Goal: Transaction & Acquisition: Obtain resource

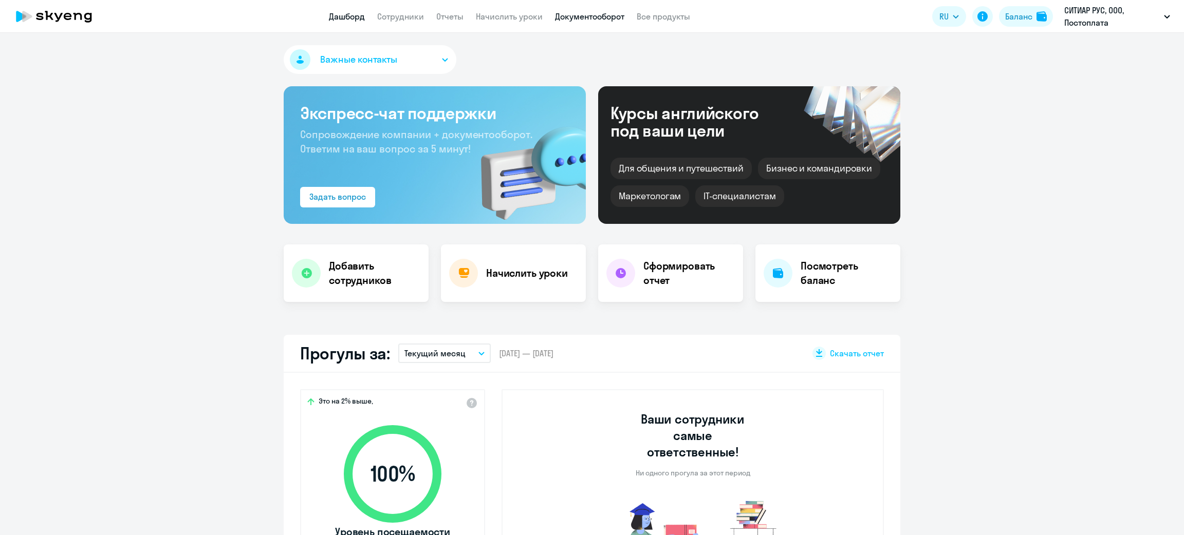
click at [602, 18] on link "Документооборот" at bounding box center [589, 16] width 69 height 10
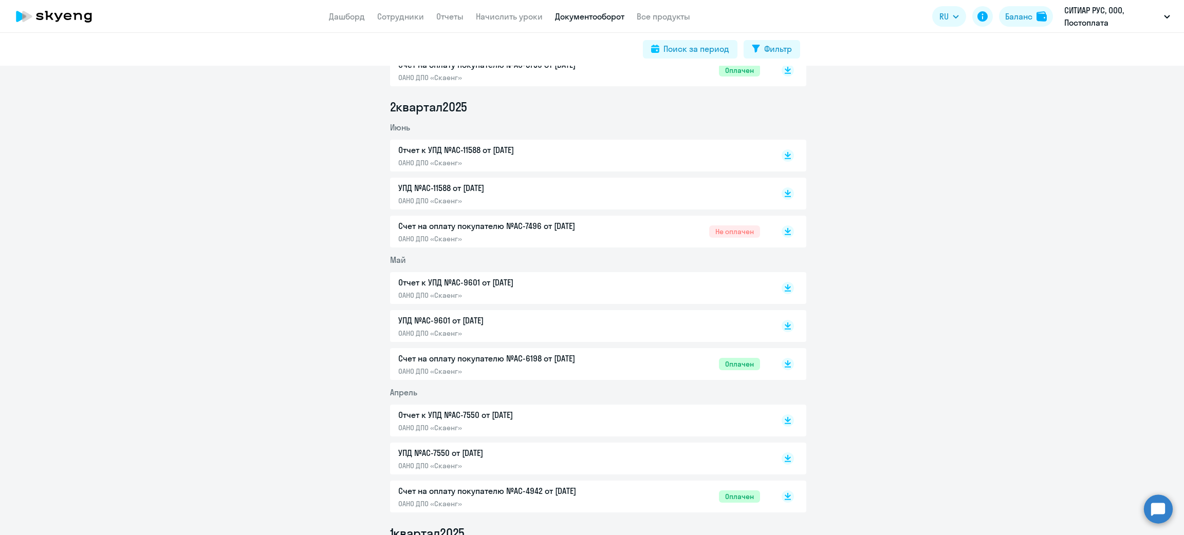
scroll to position [693, 0]
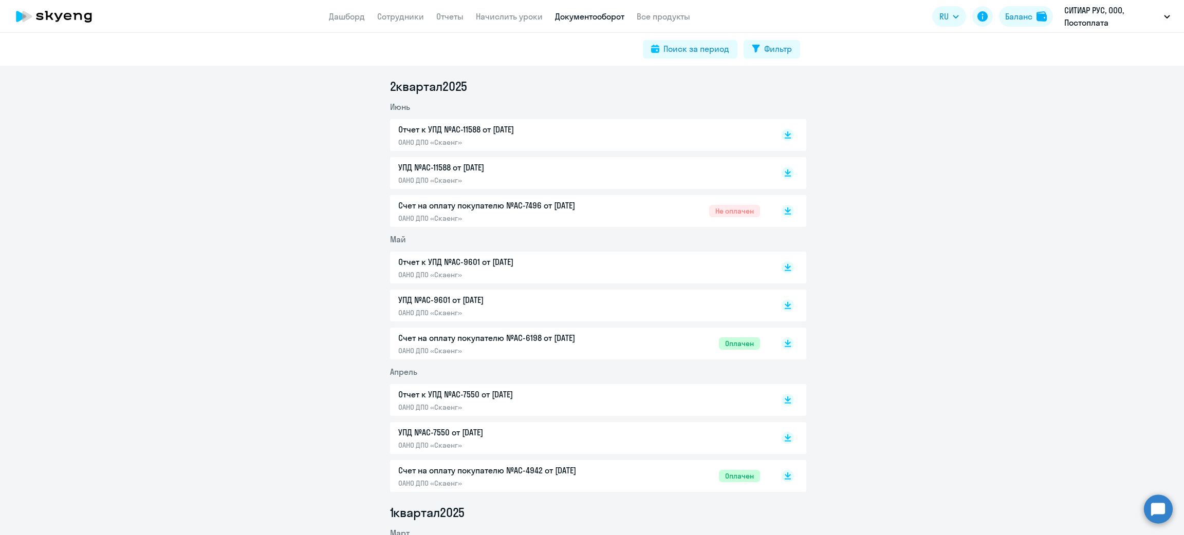
click at [602, 209] on p "Счет на оплату покупателю №AC-7496 от 02.06.2025" at bounding box center [506, 205] width 216 height 12
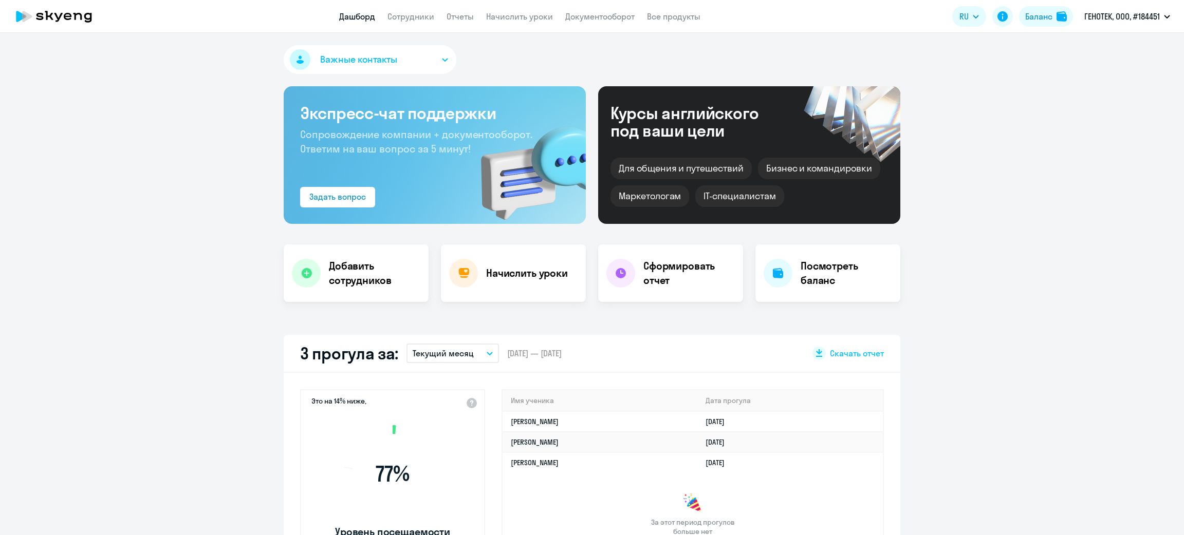
select select "30"
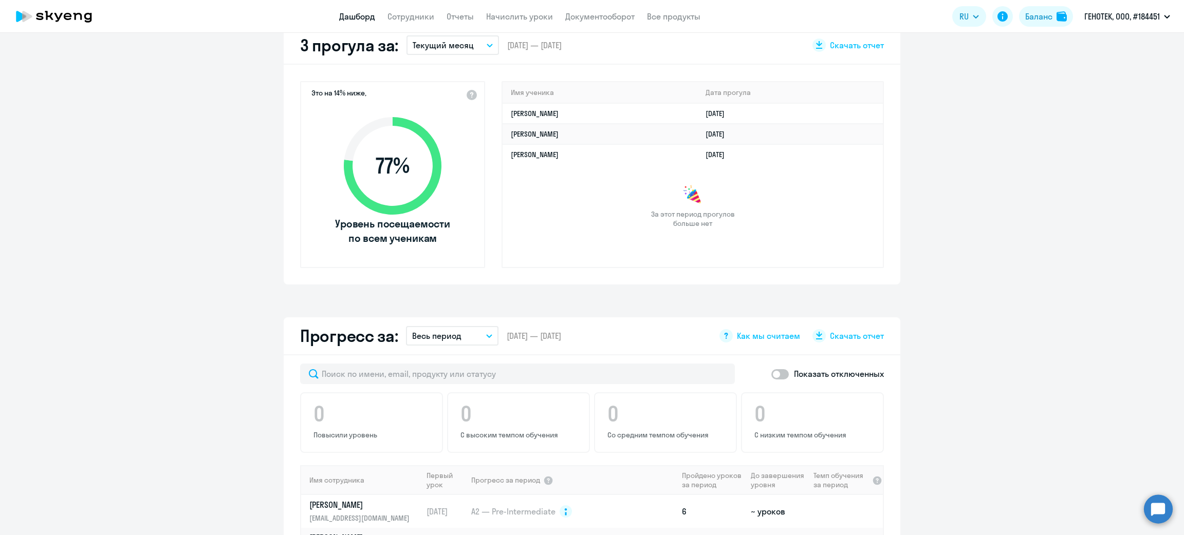
scroll to position [617, 0]
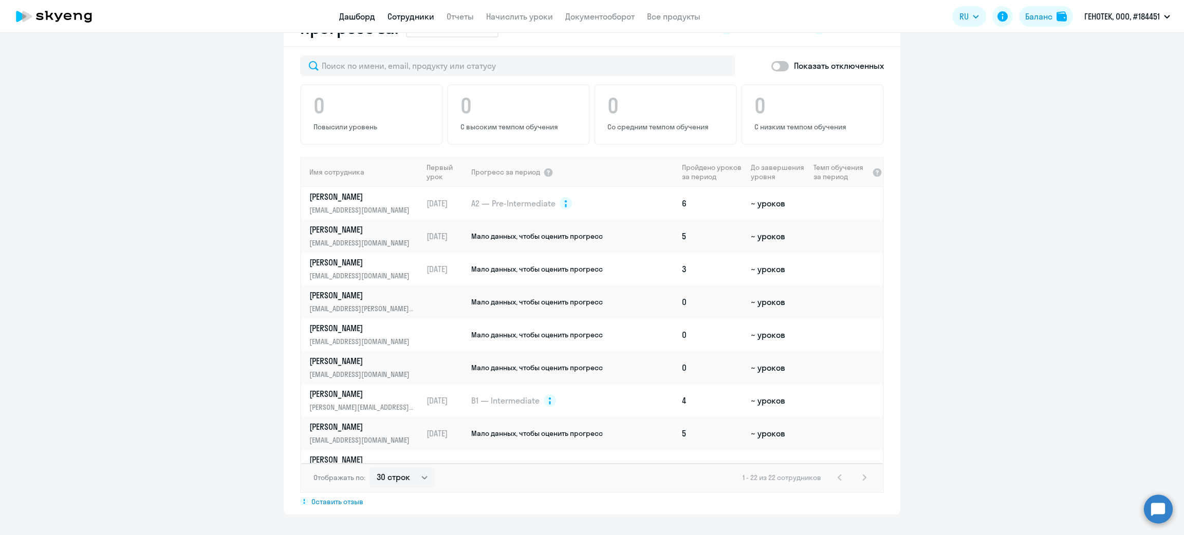
click at [412, 11] on app-menu-item-link "Сотрудники" at bounding box center [410, 16] width 47 height 13
click at [414, 17] on link "Сотрудники" at bounding box center [410, 16] width 47 height 10
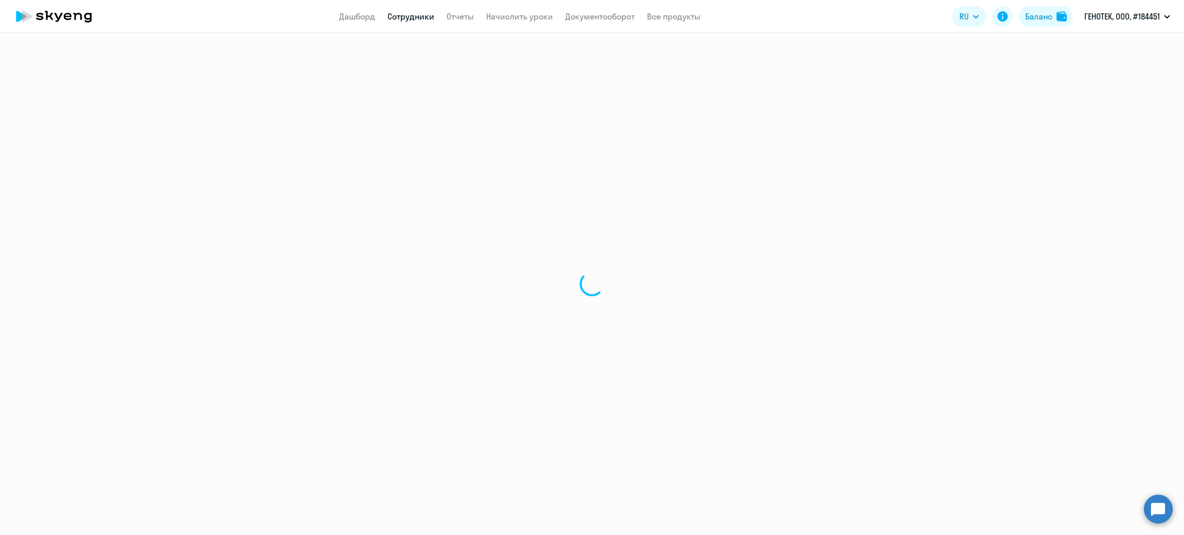
select select "30"
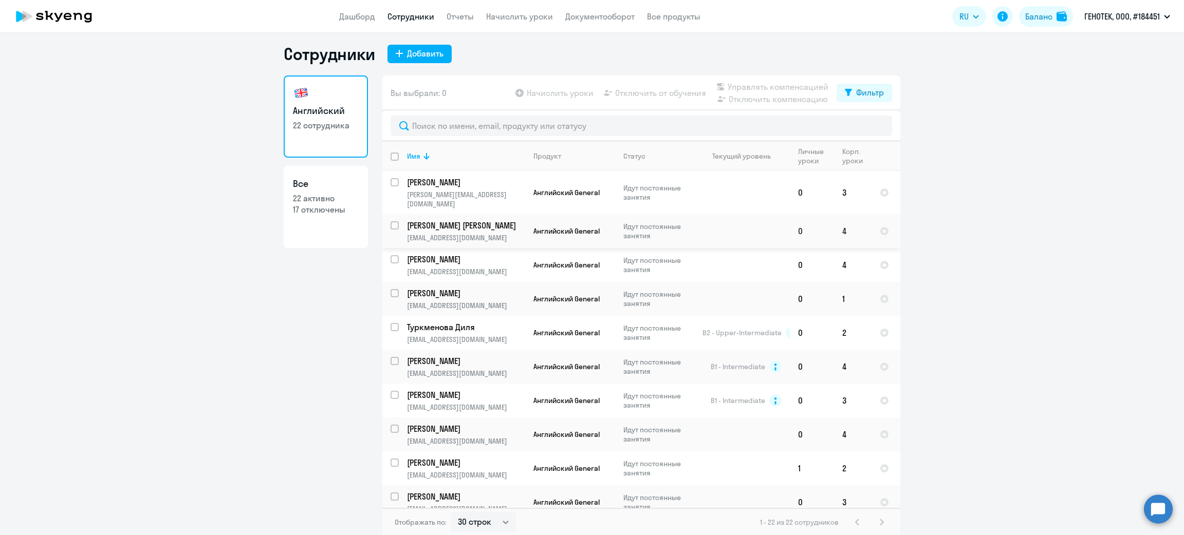
scroll to position [6, 0]
click at [1044, 20] on div "Баланс" at bounding box center [1038, 16] width 27 height 12
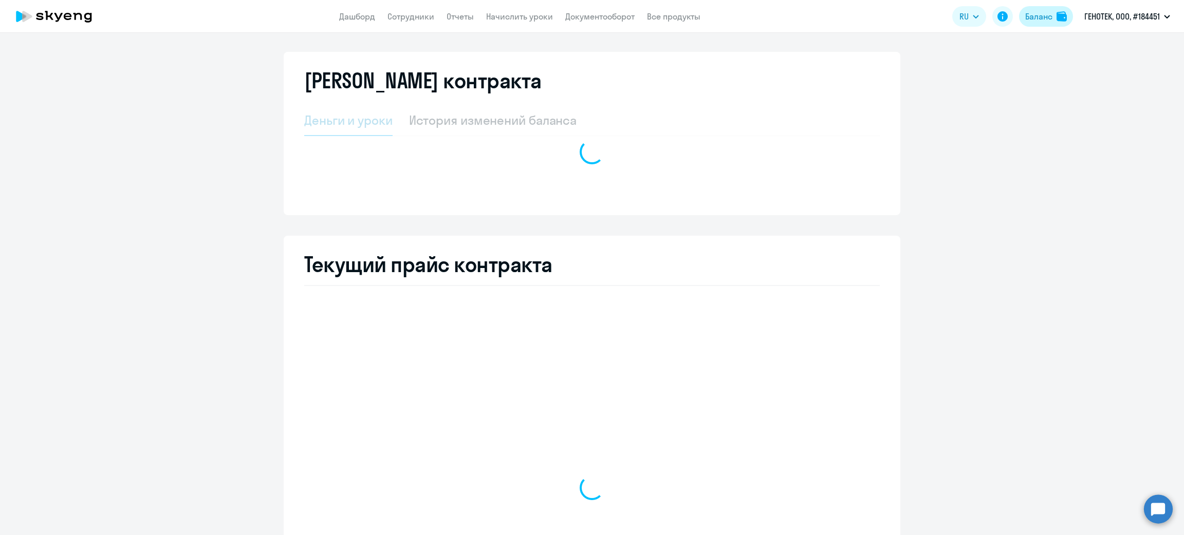
select select "english_adult_not_native_speaker"
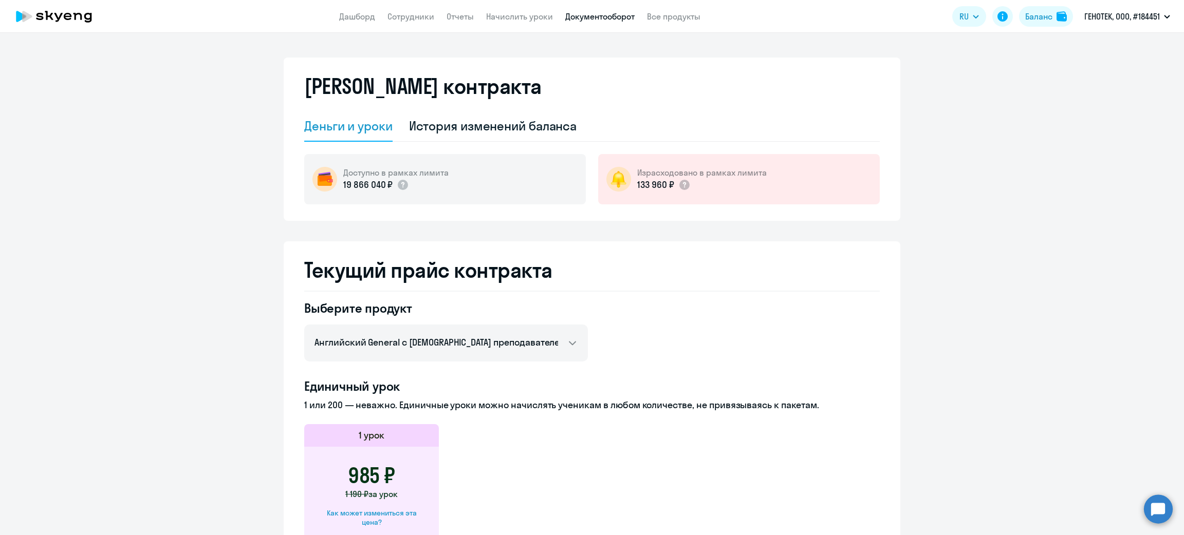
click at [585, 14] on link "Документооборот" at bounding box center [599, 16] width 69 height 10
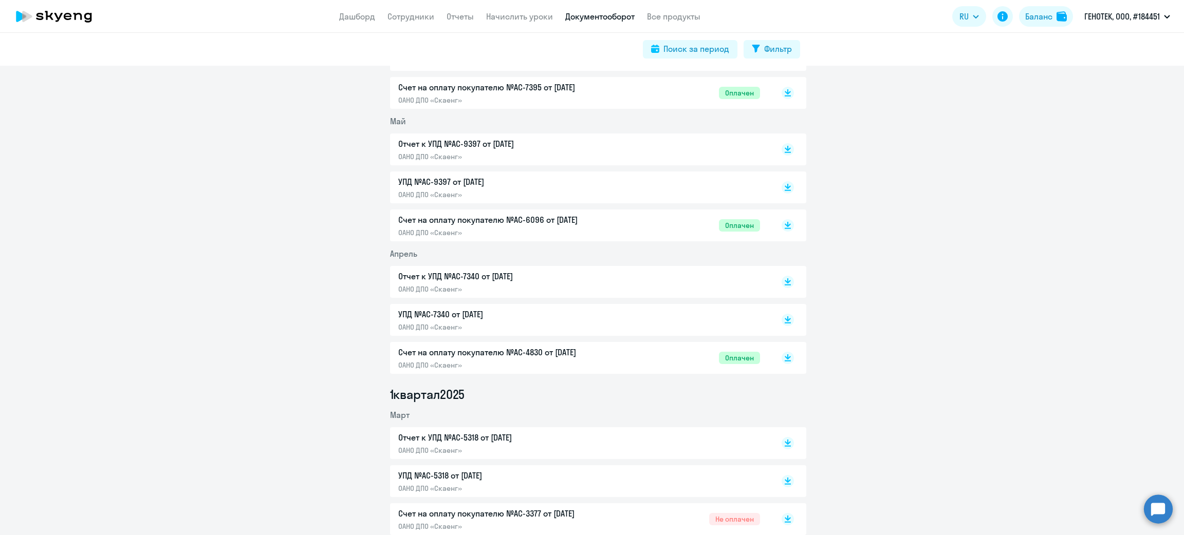
scroll to position [1156, 0]
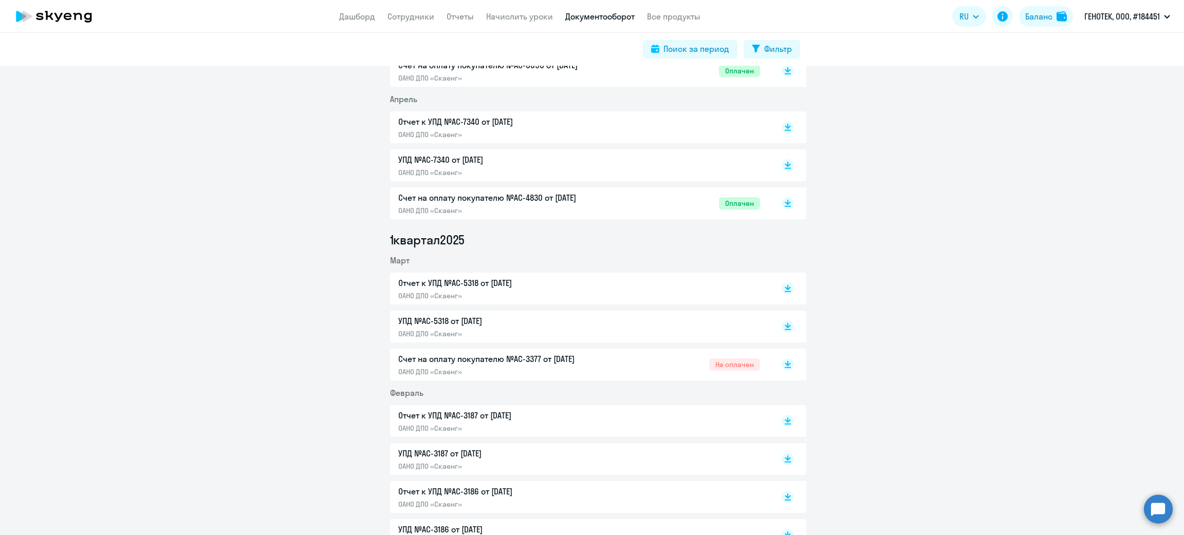
click at [571, 365] on p "Счет на оплату покупателю №AC-3377 от [DATE]" at bounding box center [506, 359] width 216 height 12
click at [785, 363] on icon at bounding box center [788, 362] width 6 height 5
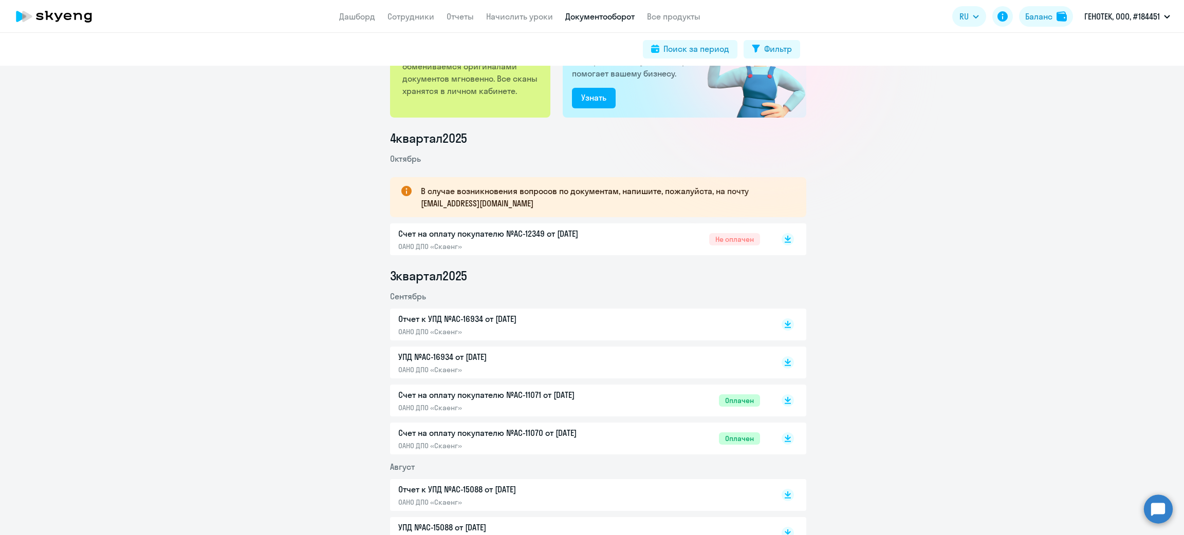
scroll to position [0, 0]
